Goal: Task Accomplishment & Management: Complete application form

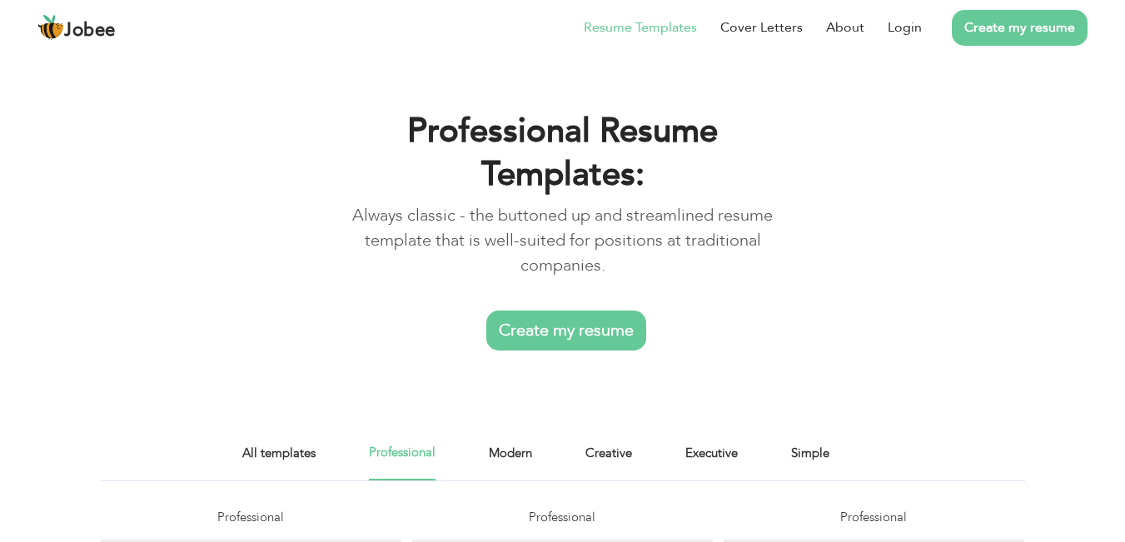
click at [566, 311] on link "Create my resume" at bounding box center [566, 331] width 160 height 40
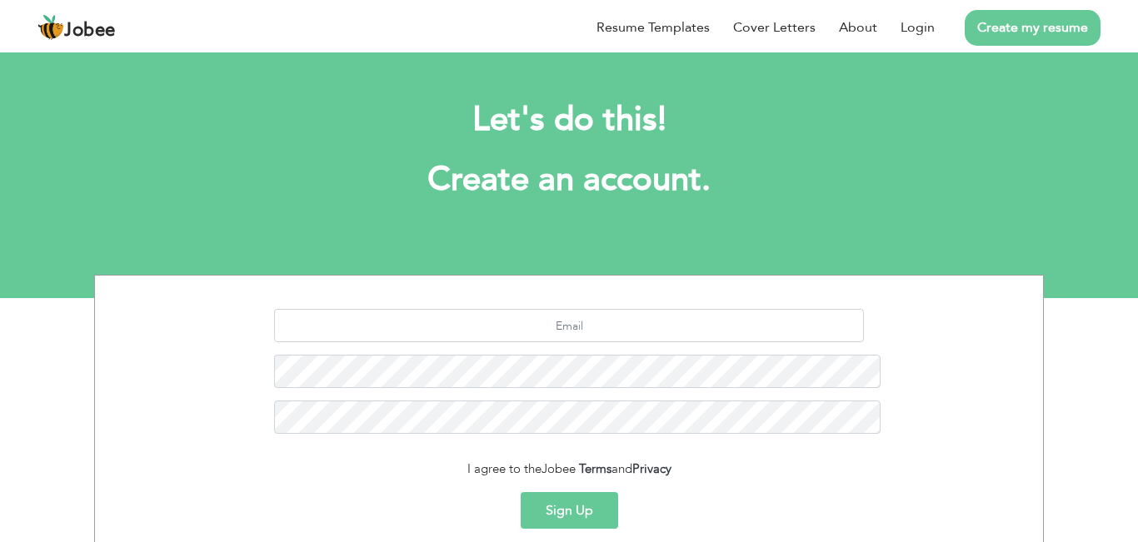
click at [351, 492] on div "Sign Up" at bounding box center [568, 510] width 923 height 37
